Goal: Information Seeking & Learning: Learn about a topic

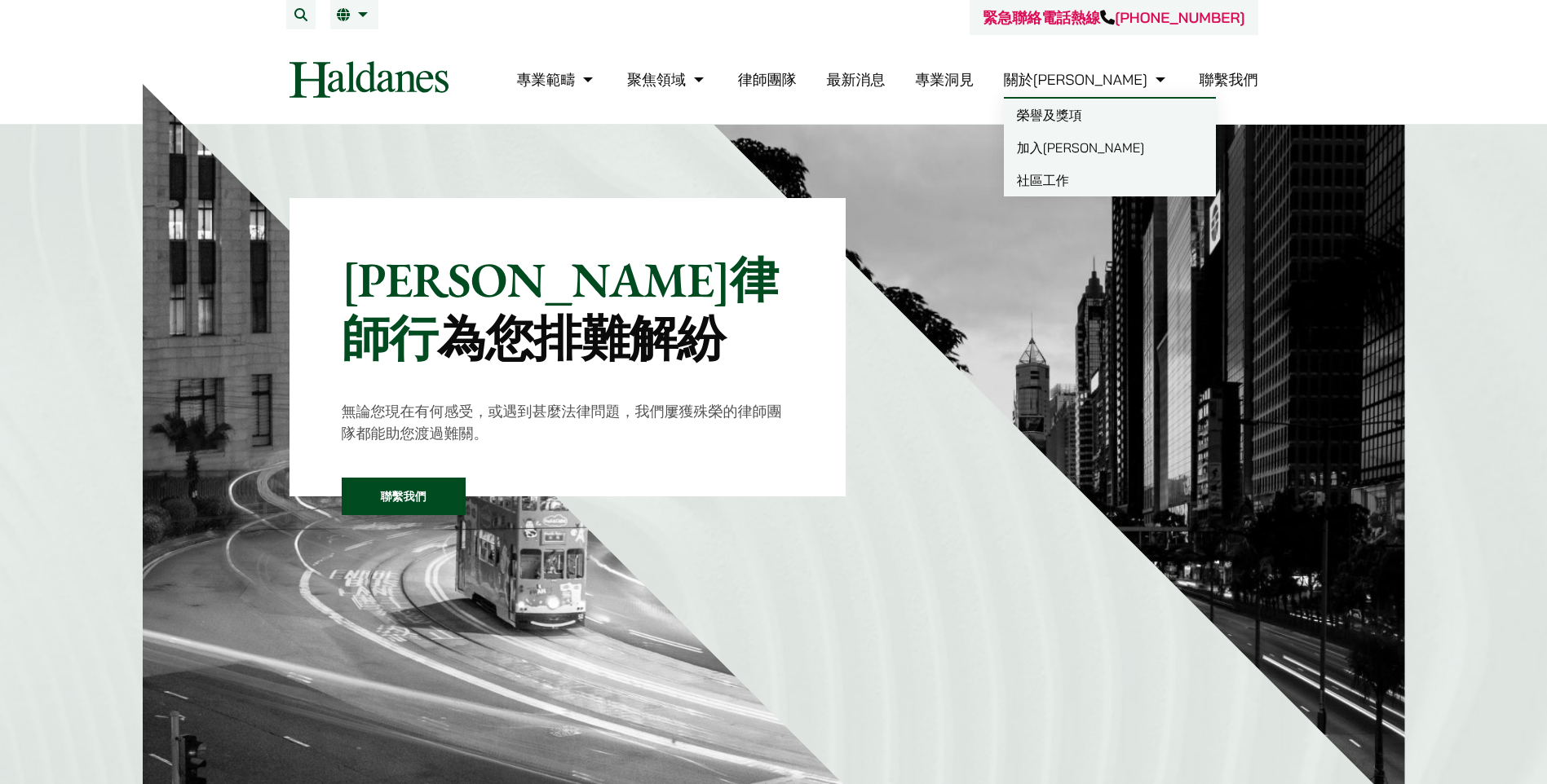
click at [738, 151] on link "加入[PERSON_NAME]" at bounding box center [1110, 148] width 212 height 33
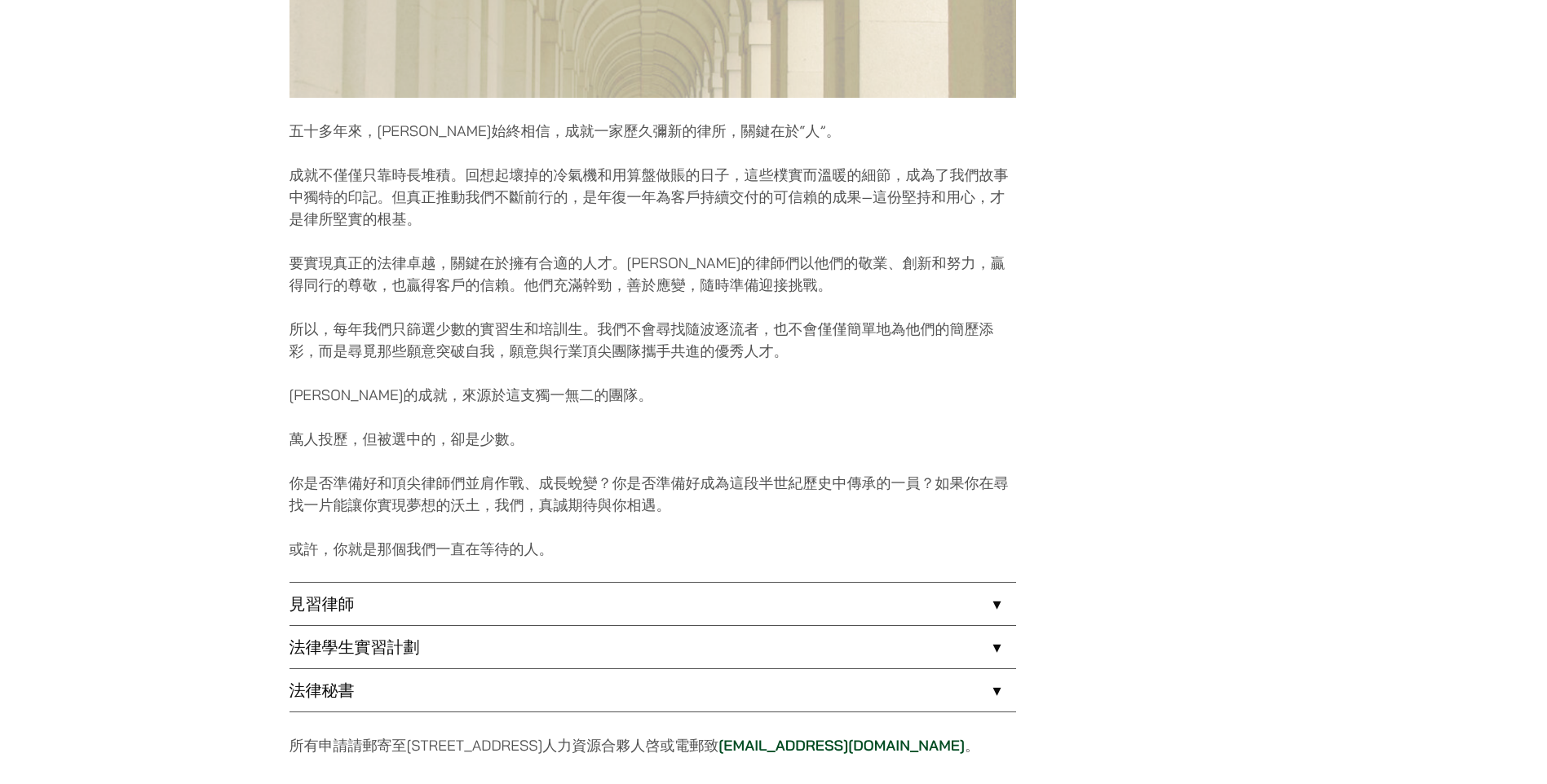
scroll to position [1059, 0]
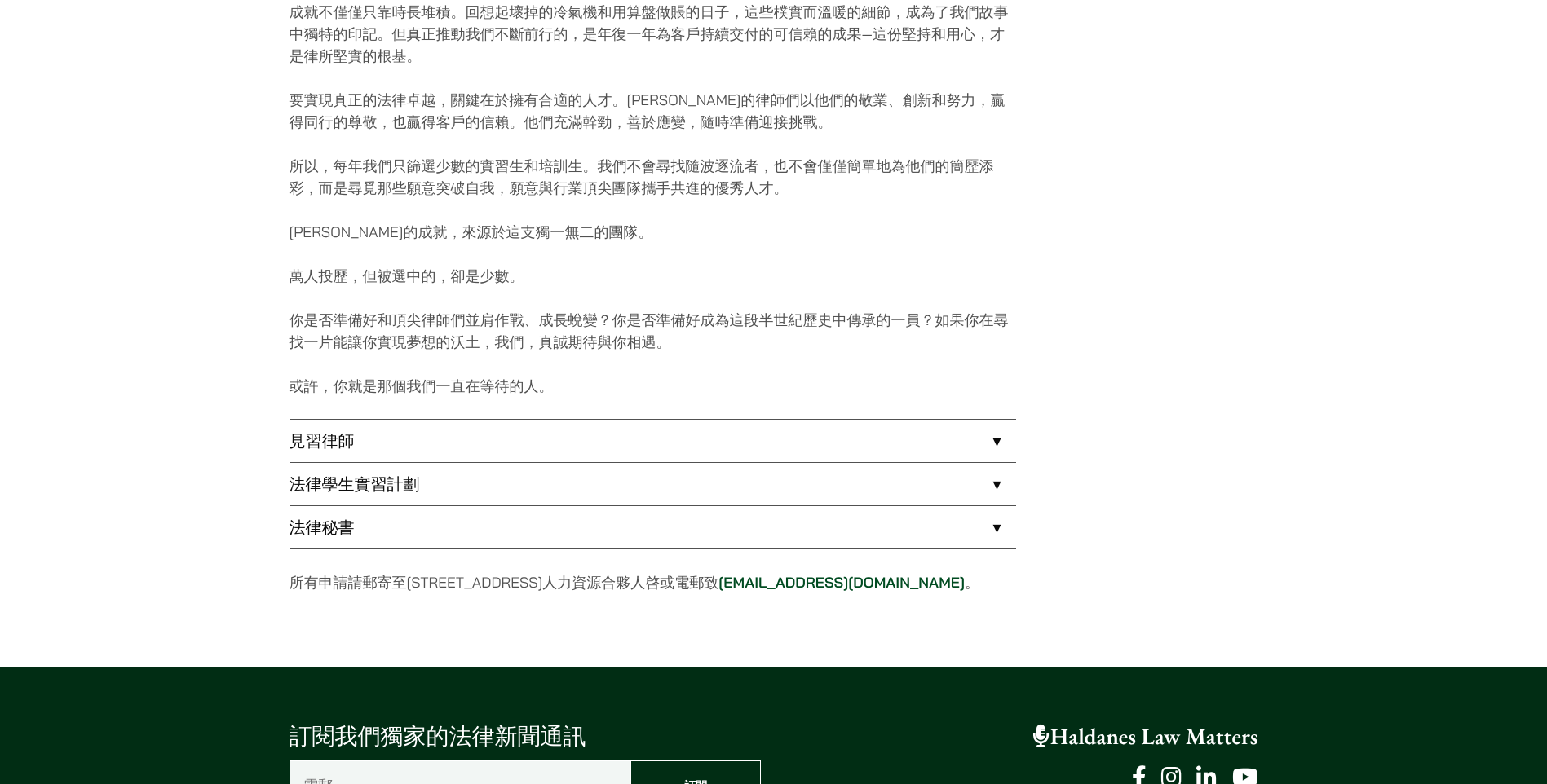
click at [428, 449] on link "見習律師" at bounding box center [653, 441] width 726 height 43
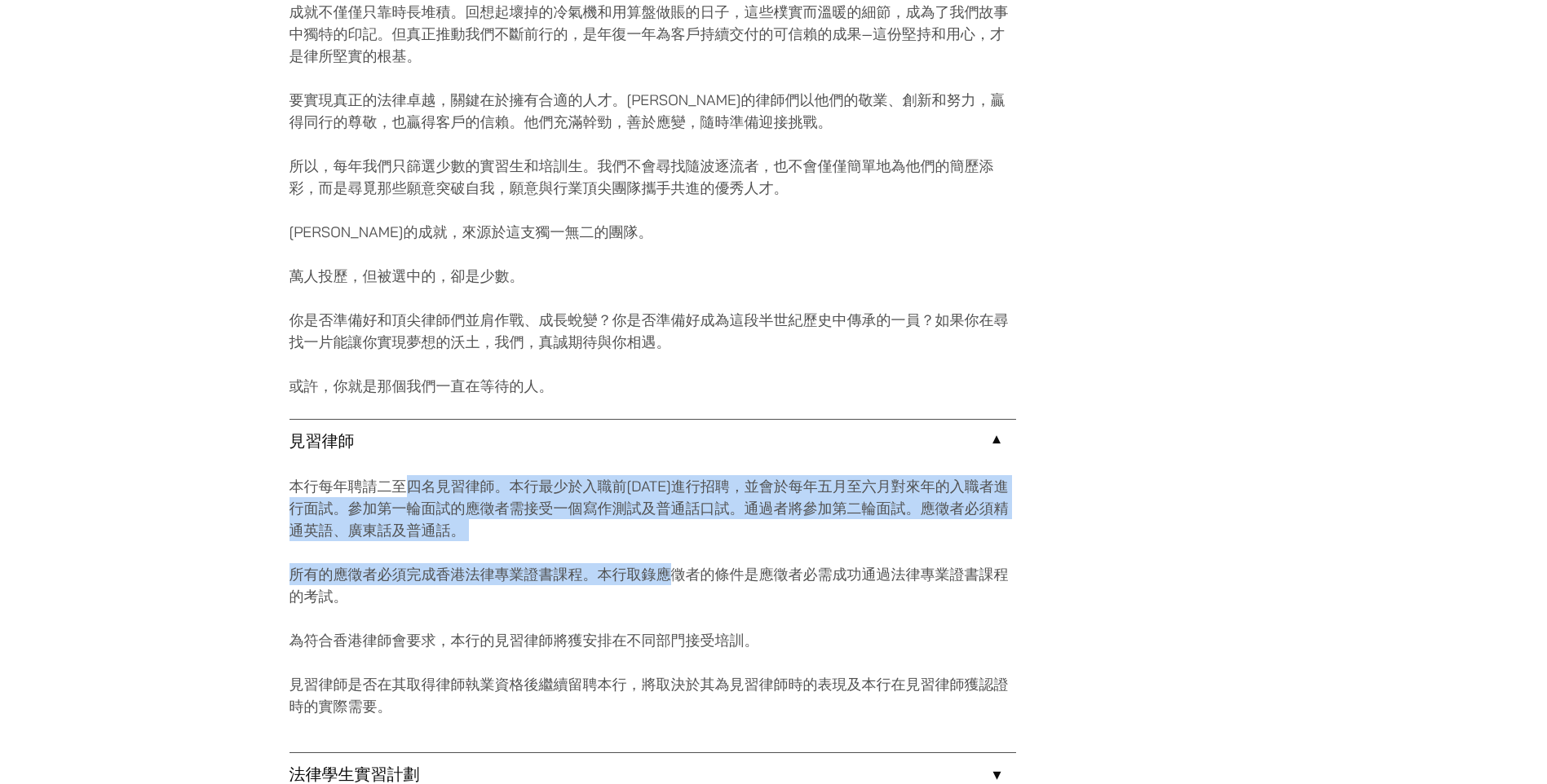
drag, startPoint x: 403, startPoint y: 488, endPoint x: 665, endPoint y: 550, distance: 269.2
click at [665, 550] on div "本行每年聘請二至四名見習律師。本行最少於入職前一年前進行招聘，並會於每年五月至六月對來年的入職者進行面試。參加第一輪面試的應徵者需接受一個寫作測試及普通話口試…" at bounding box center [653, 607] width 726 height 291
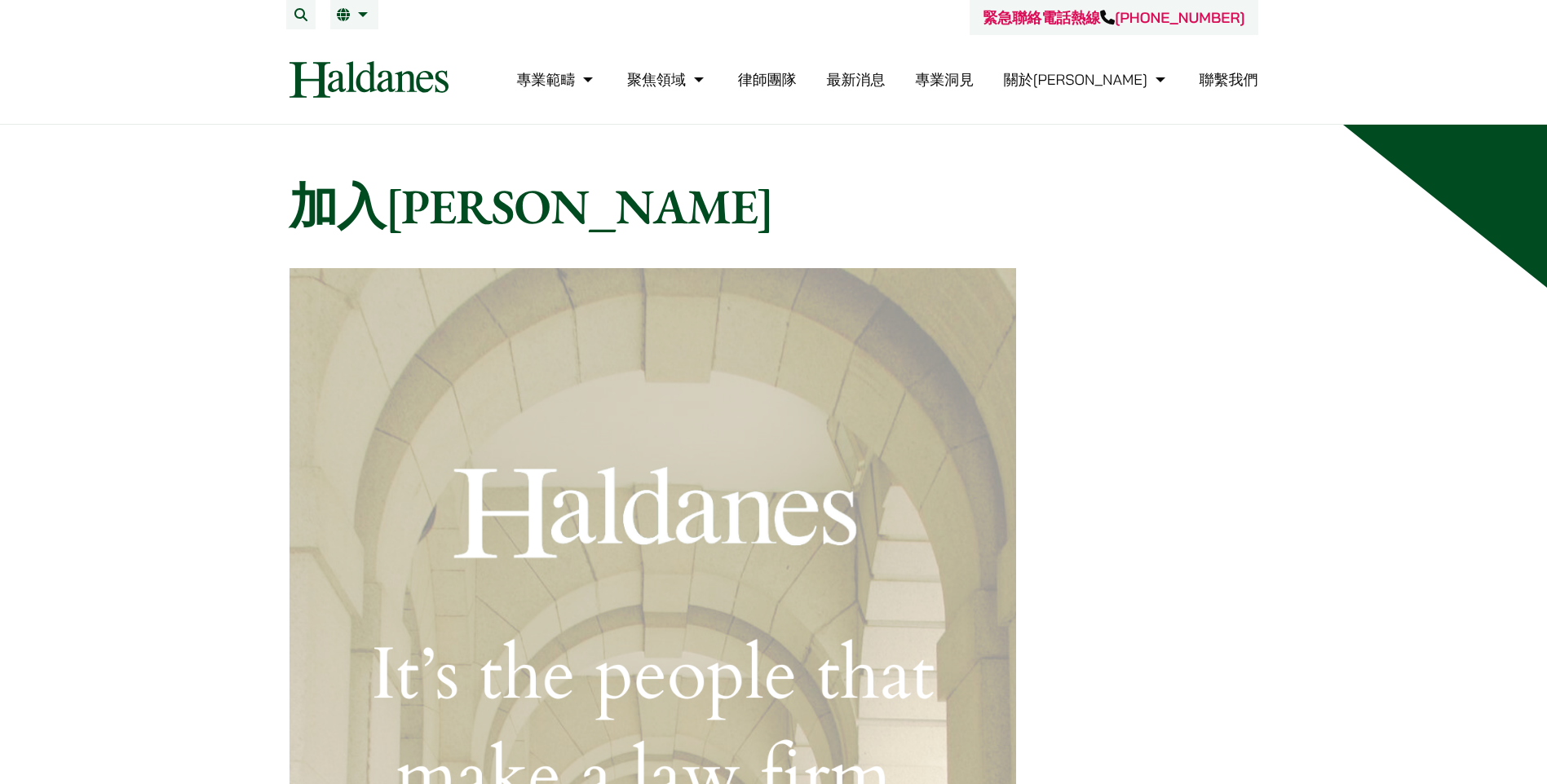
click at [797, 78] on link "律師團隊" at bounding box center [767, 79] width 59 height 19
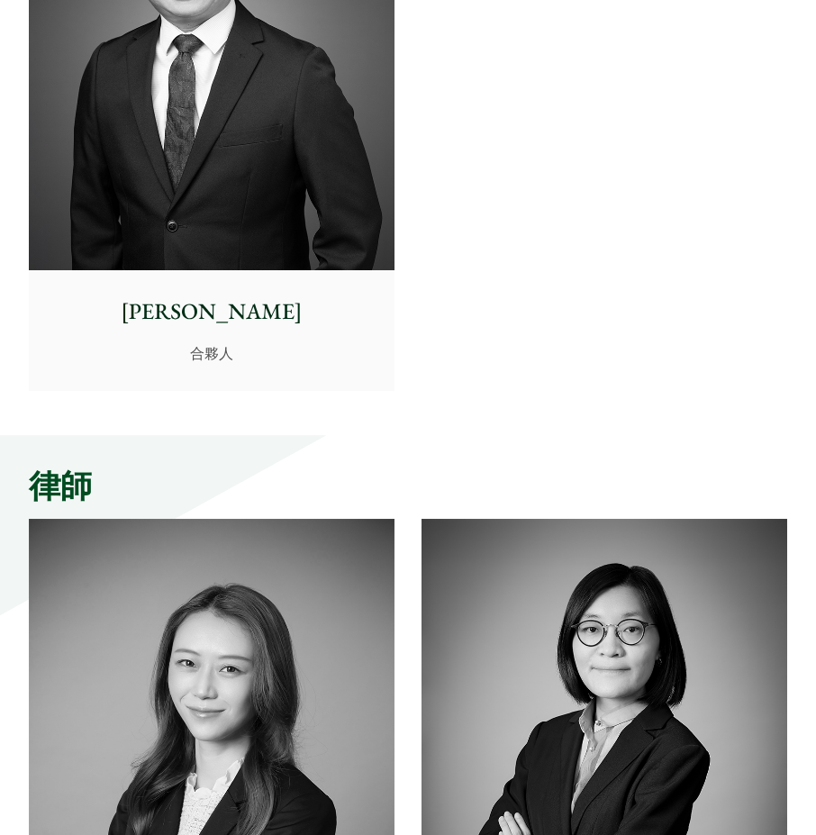
scroll to position [5748, 0]
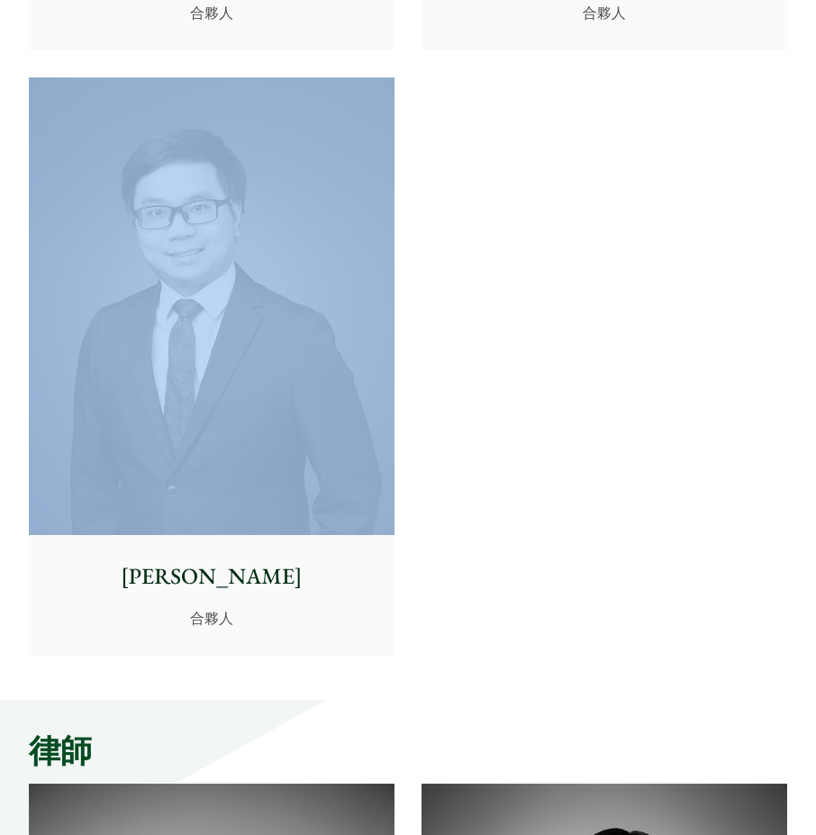
drag, startPoint x: 720, startPoint y: 389, endPoint x: -32, endPoint y: 267, distance: 762.4
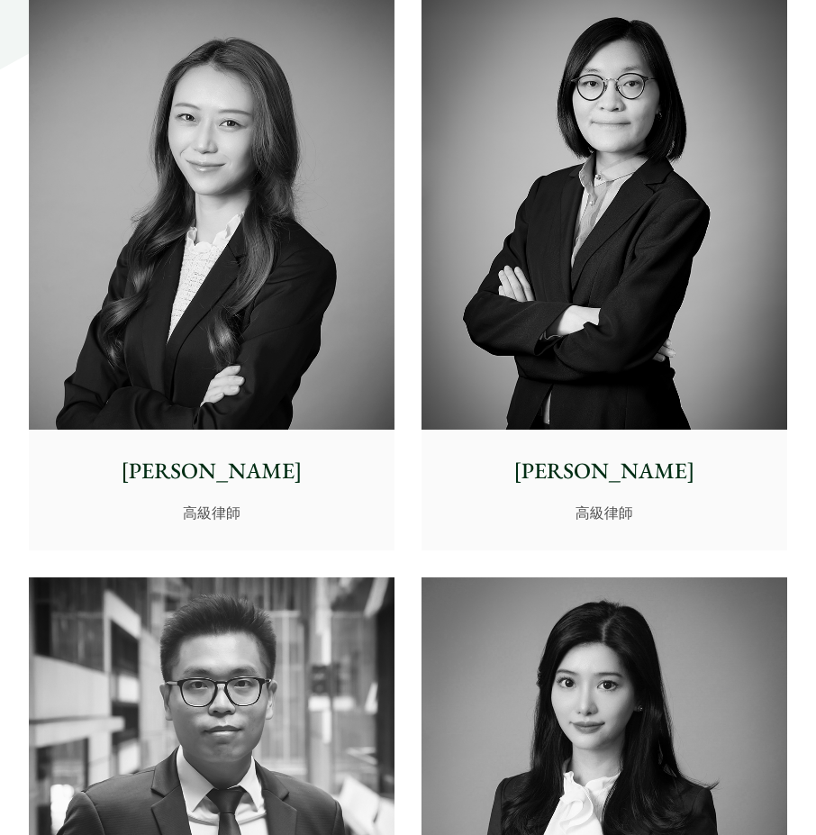
scroll to position [6649, 0]
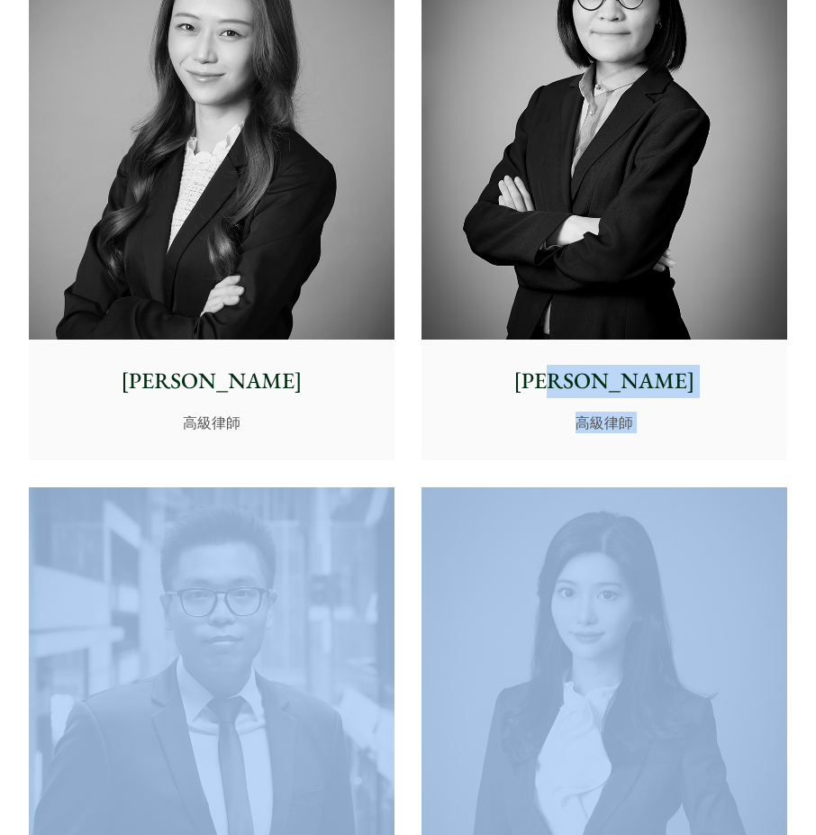
drag, startPoint x: 815, startPoint y: 398, endPoint x: 823, endPoint y: 530, distance: 132.6
click at [816, 530] on html "Skip to content 緊急聯絡電話熱線 [PHONE_NUMBER] 專業範疇 反壟斷和競爭法 民事訴訟及爭議解決 公司及商業業務 刑事辯護 欺詐、…" at bounding box center [408, 547] width 816 height 14392
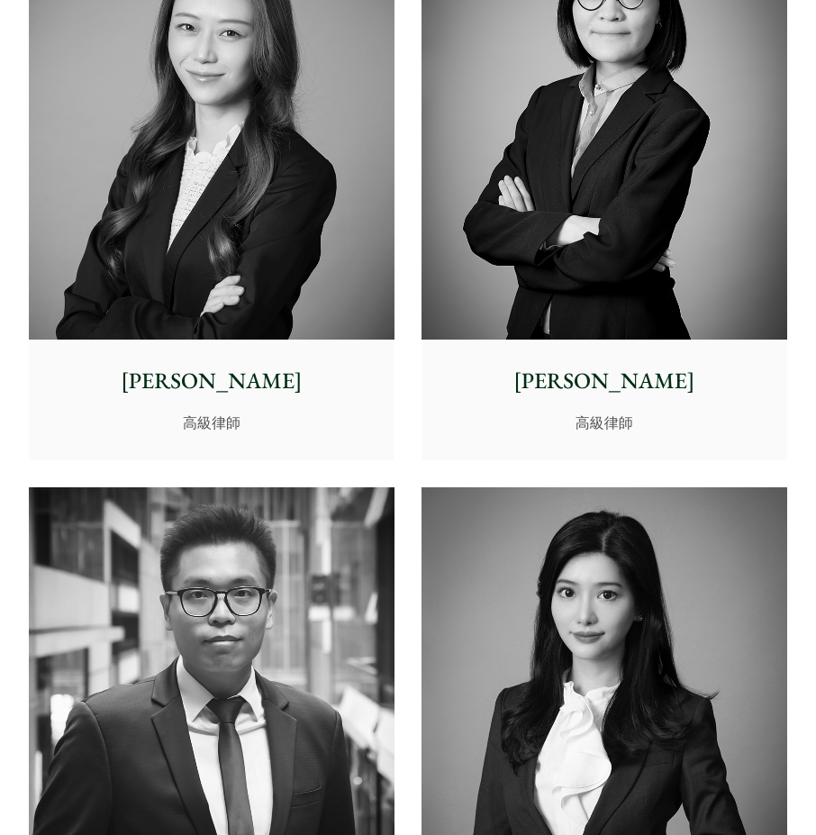
drag, startPoint x: 823, startPoint y: 530, endPoint x: 804, endPoint y: 286, distance: 244.7
click at [804, 286] on div "合夥人 麥至理 合夥人, 訟辯律師 [PERSON_NAME]能 合夥人 [PERSON_NAME] 管理合夥人 [PERSON_NAME] 合夥人 [PER…" at bounding box center [408, 455] width 816 height 13545
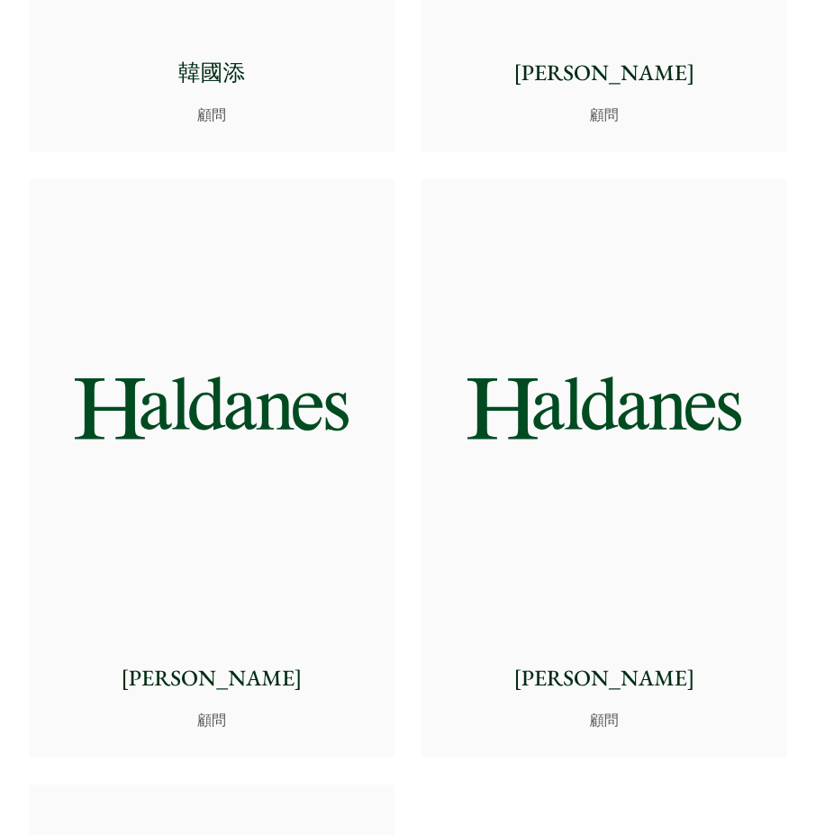
scroll to position [13131, 0]
